Goal: Check status: Check status

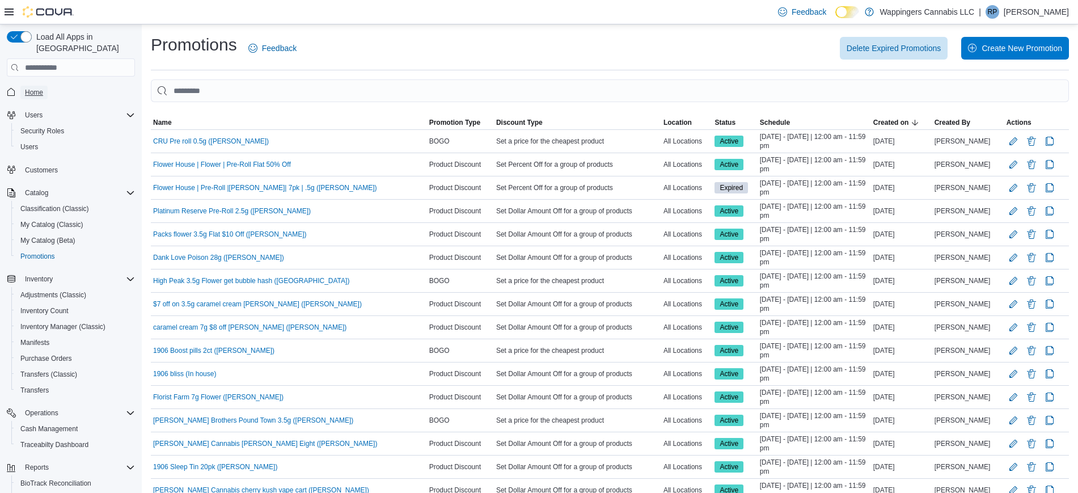
click at [40, 88] on span "Home" at bounding box center [34, 92] width 18 height 9
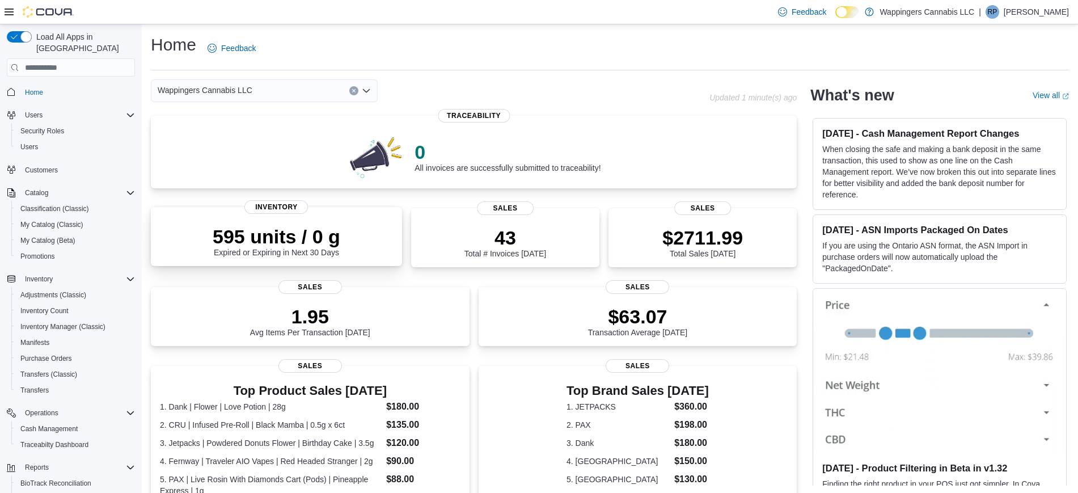
click at [333, 219] on div "595 units / 0 g Expired or Expiring in Next 30 Days Inventory" at bounding box center [276, 236] width 251 height 59
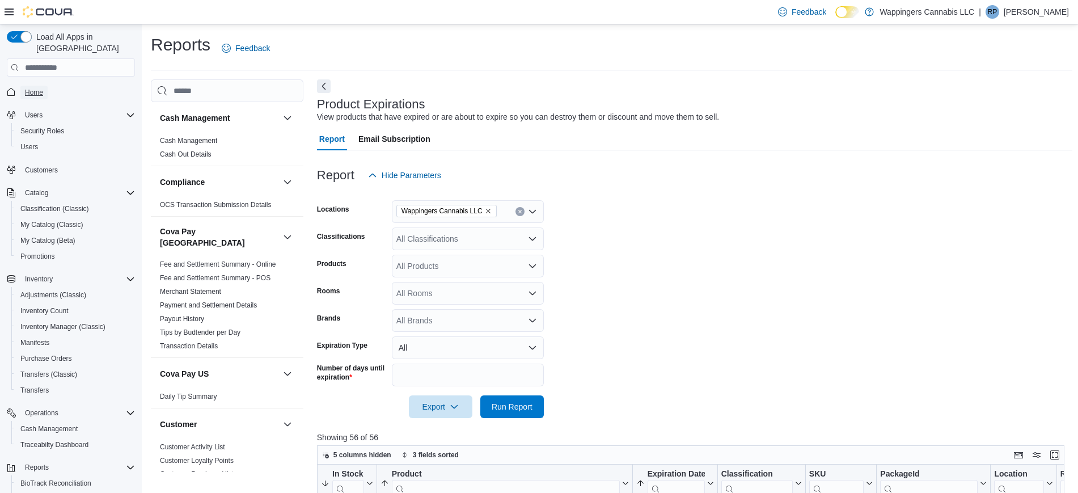
click at [39, 88] on span "Home" at bounding box center [34, 92] width 18 height 9
